Goal: Task Accomplishment & Management: Use online tool/utility

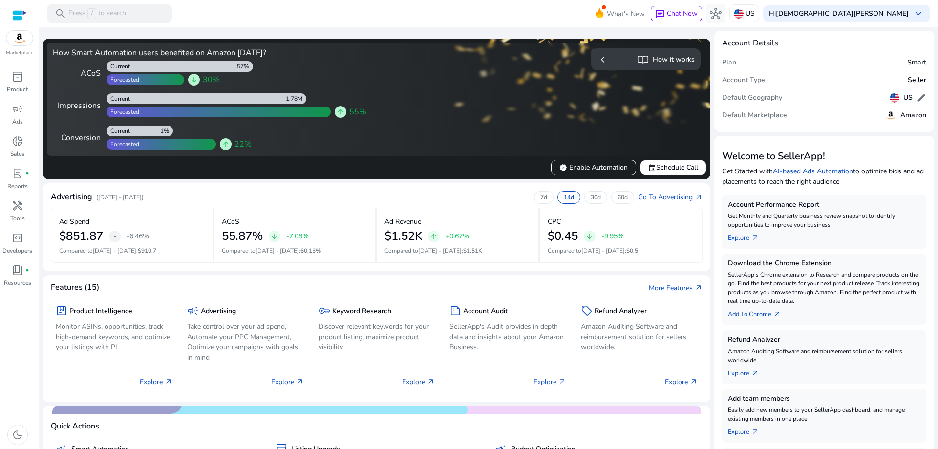
click at [20, 12] on div at bounding box center [19, 15] width 15 height 11
click at [21, 78] on span "inventory_2" at bounding box center [18, 77] width 12 height 12
